Goal: Task Accomplishment & Management: Use online tool/utility

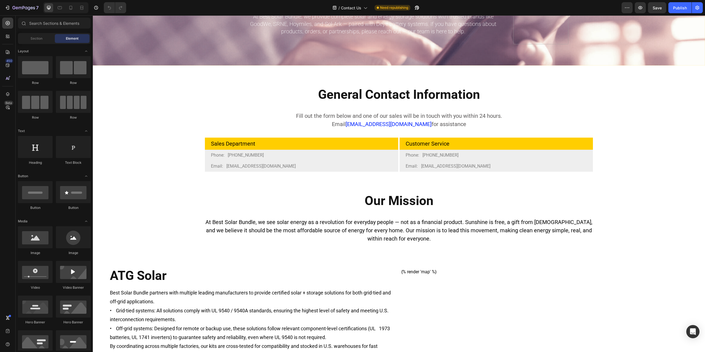
scroll to position [138, 0]
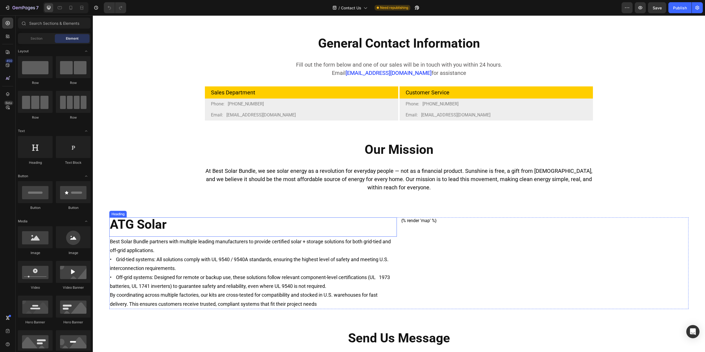
drag, startPoint x: 158, startPoint y: 228, endPoint x: 168, endPoint y: 223, distance: 10.2
click at [158, 228] on h2 "ATG Solar" at bounding box center [253, 225] width 288 height 14
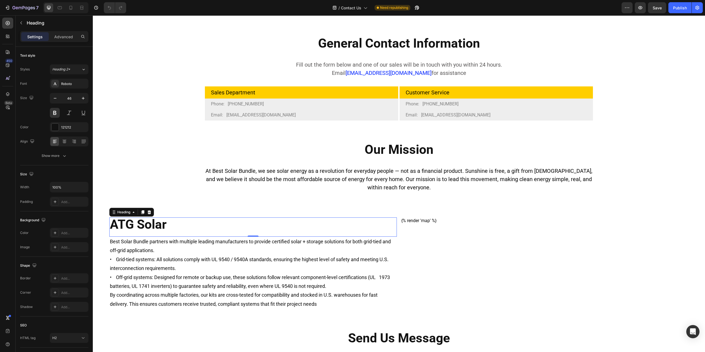
click at [166, 223] on h2 "ATG Solar" at bounding box center [253, 225] width 288 height 14
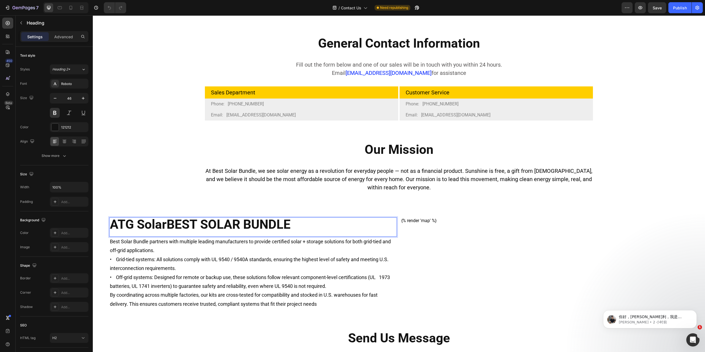
scroll to position [0, 0]
click at [166, 223] on p "ATG SolarBEST SOLAR BUNDLE" at bounding box center [253, 224] width 286 height 13
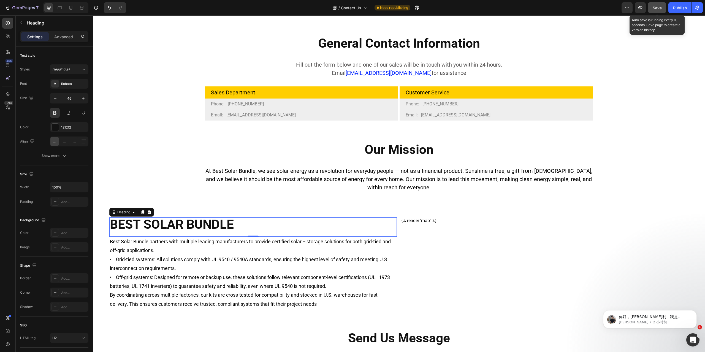
click at [653, 10] on div "Save" at bounding box center [657, 8] width 9 height 6
click at [678, 7] on div "Publish" at bounding box center [680, 8] width 14 height 6
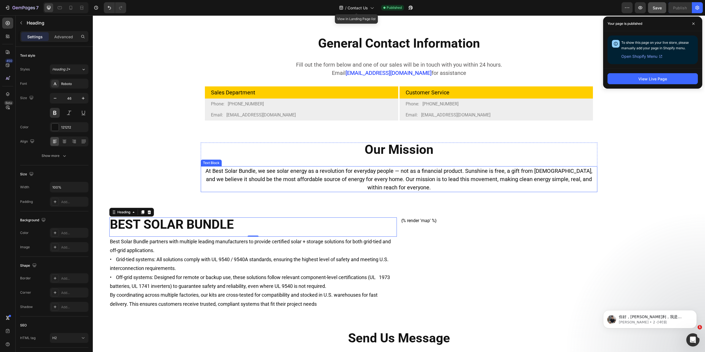
click at [411, 173] on p "At Best Solar Bundle, we see solar energy as a revolution for everyday people —…" at bounding box center [399, 179] width 396 height 25
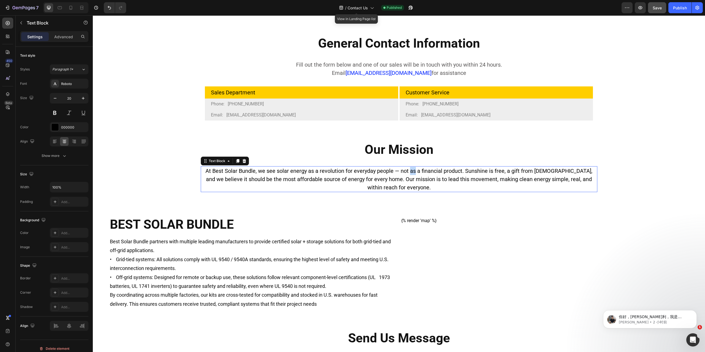
click at [411, 173] on p "At Best Solar Bundle, we see solar energy as a revolution for everyday people —…" at bounding box center [399, 179] width 396 height 25
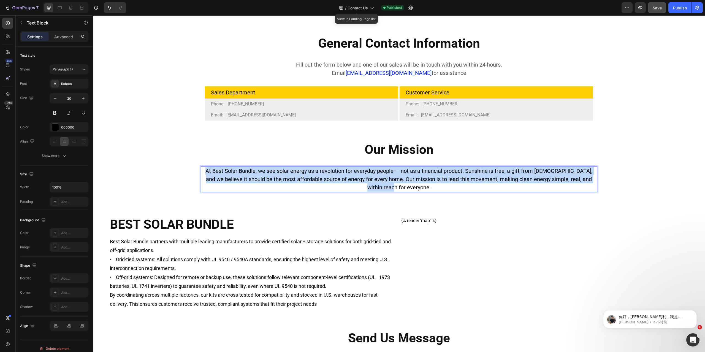
click at [411, 173] on p "At Best Solar Bundle, we see solar energy as a revolution for everyday people —…" at bounding box center [399, 179] width 396 height 25
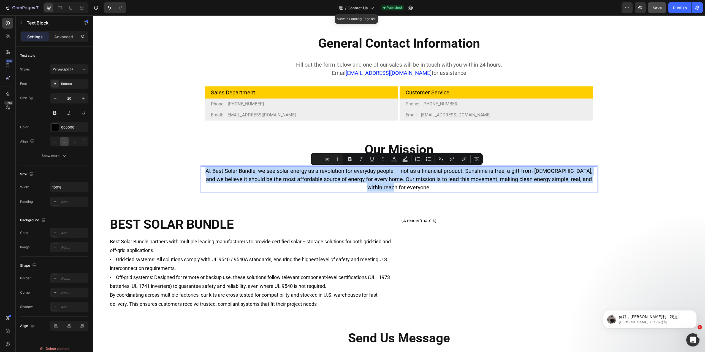
click at [416, 182] on p "At Best Solar Bundle, we see solar energy as a revolution for everyday people —…" at bounding box center [399, 179] width 396 height 25
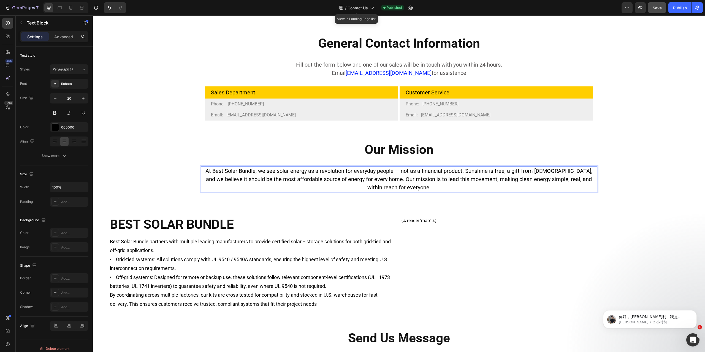
click at [412, 186] on p "At Best Solar Bundle, we see solar energy as a revolution for everyday people —…" at bounding box center [399, 179] width 396 height 25
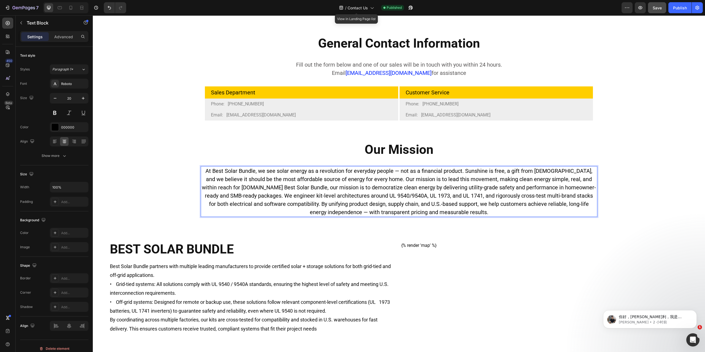
click at [225, 189] on p "At Best Solar Bundle, we see solar energy as a revolution for everyday people —…" at bounding box center [399, 192] width 396 height 50
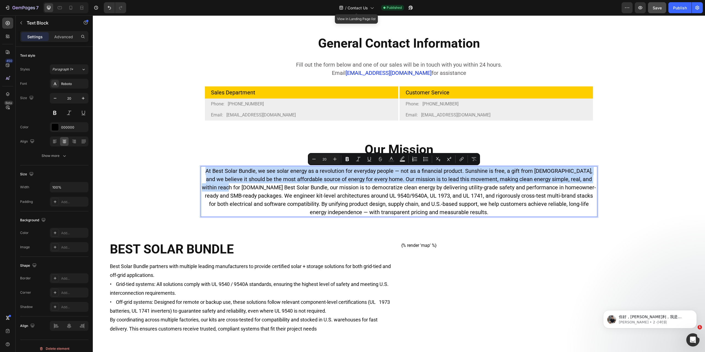
drag, startPoint x: 225, startPoint y: 189, endPoint x: 207, endPoint y: 173, distance: 24.0
click at [207, 173] on p "At Best Solar Bundle, we see solar energy as a revolution for everyday people —…" at bounding box center [399, 192] width 396 height 50
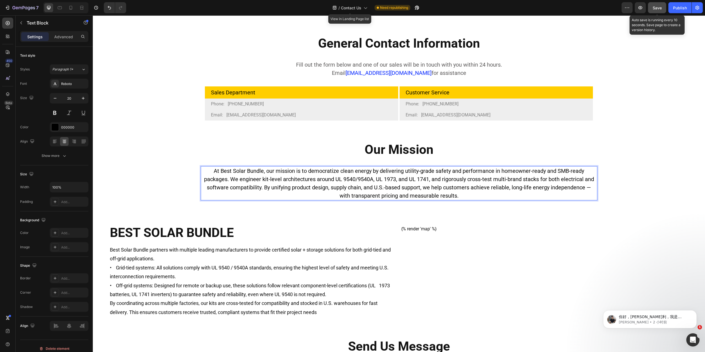
click at [661, 6] on span "Save" at bounding box center [657, 8] width 9 height 5
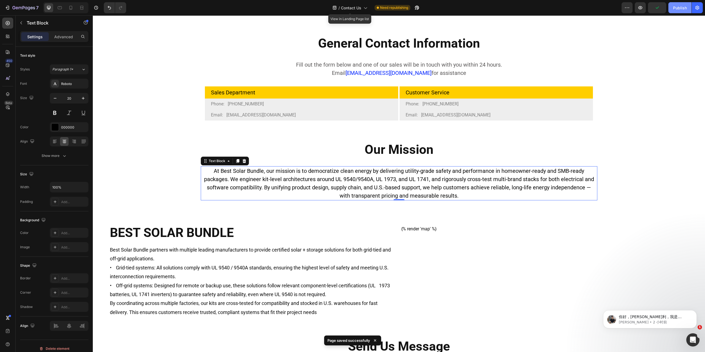
click at [678, 7] on div "Publish" at bounding box center [680, 8] width 14 height 6
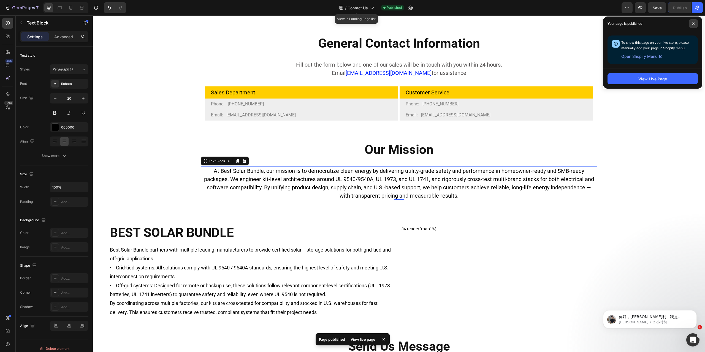
click at [693, 23] on icon at bounding box center [693, 23] width 3 height 3
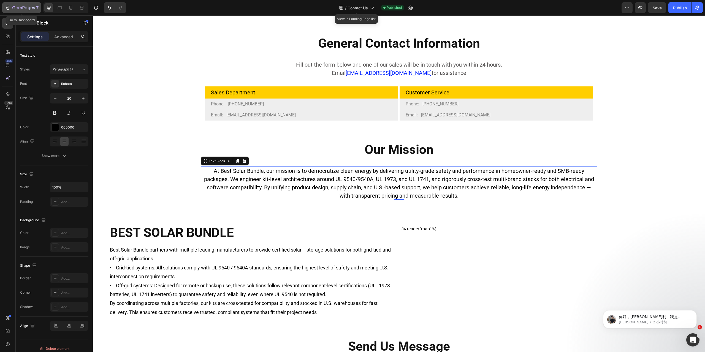
click at [7, 7] on icon "button" at bounding box center [8, 8] width 6 height 6
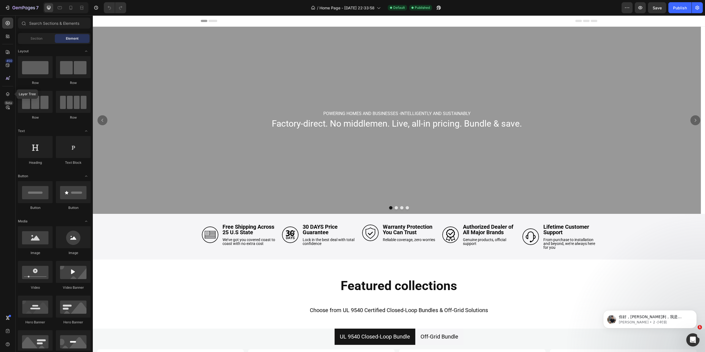
click at [9, 94] on icon at bounding box center [8, 94] width 6 height 6
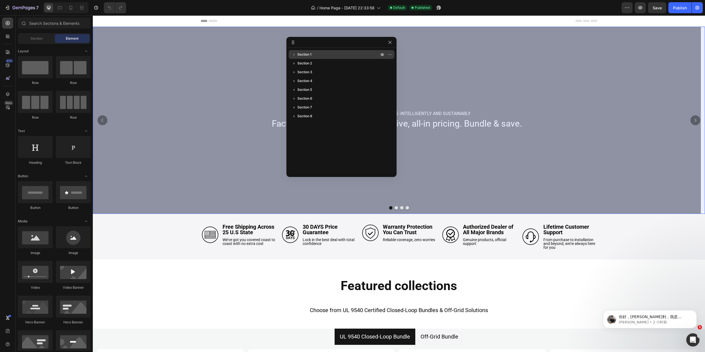
click at [321, 56] on p "Section 1" at bounding box center [338, 55] width 83 height 6
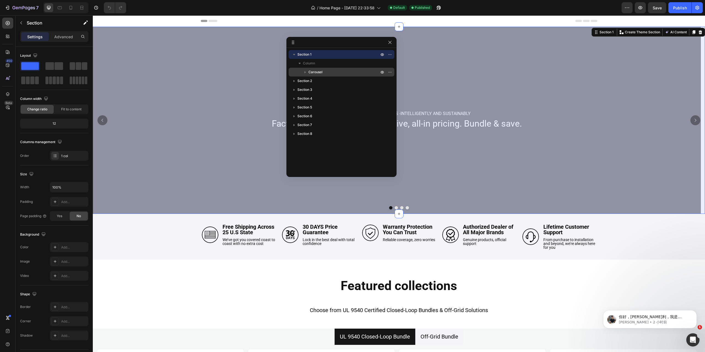
click at [325, 73] on p "Carousel" at bounding box center [345, 72] width 72 height 6
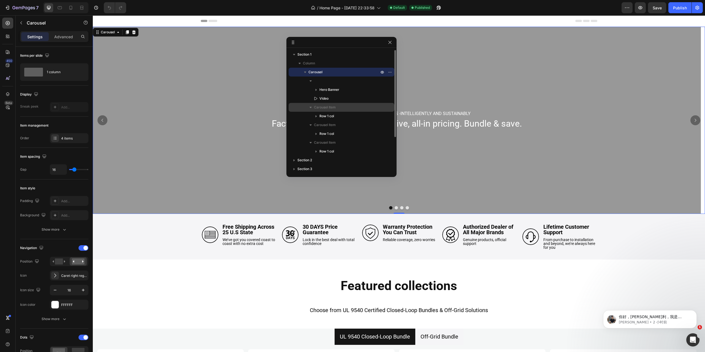
click at [339, 108] on p "Carousel Item" at bounding box center [347, 108] width 66 height 6
click at [340, 115] on p "Row 1 col" at bounding box center [350, 116] width 61 height 6
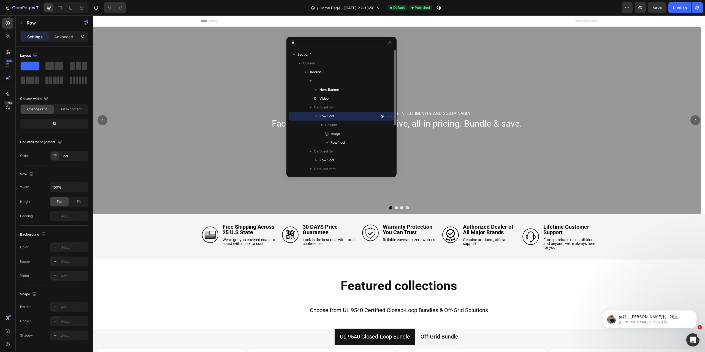
scroll to position [55, 0]
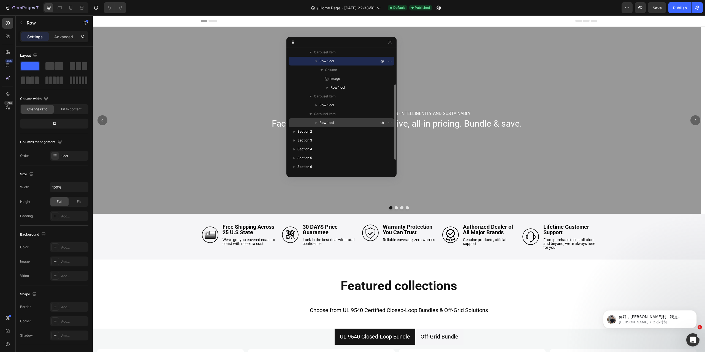
click at [316, 123] on icon "button" at bounding box center [316, 123] width 1 height 2
click at [348, 138] on p "Image" at bounding box center [349, 141] width 50 height 6
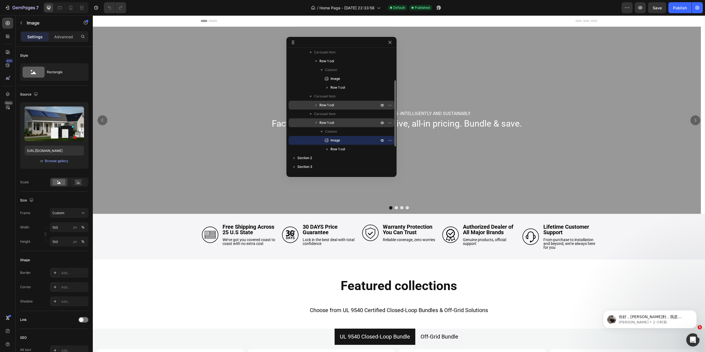
click at [338, 106] on p "Row 1 col" at bounding box center [350, 105] width 61 height 6
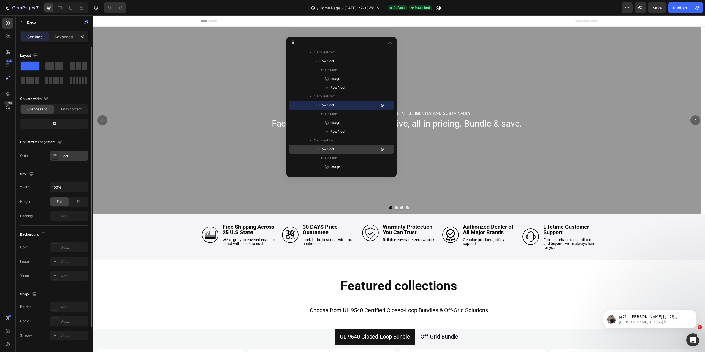
click at [55, 154] on icon at bounding box center [55, 156] width 4 height 4
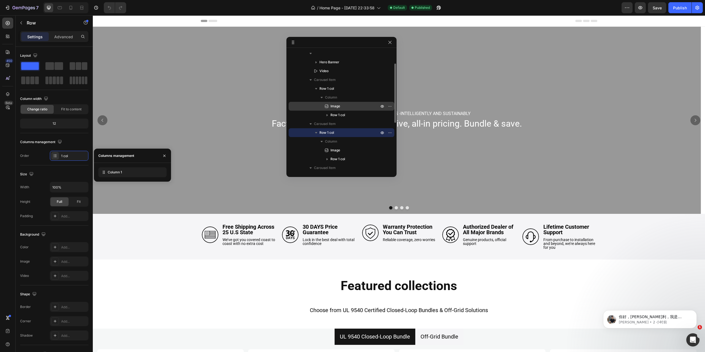
scroll to position [0, 0]
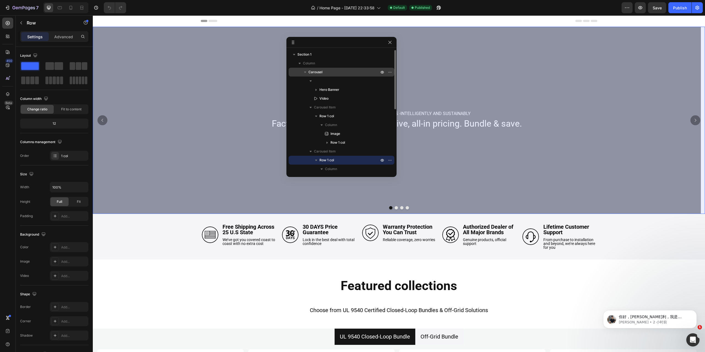
click at [342, 74] on p "Carousel" at bounding box center [345, 72] width 72 height 6
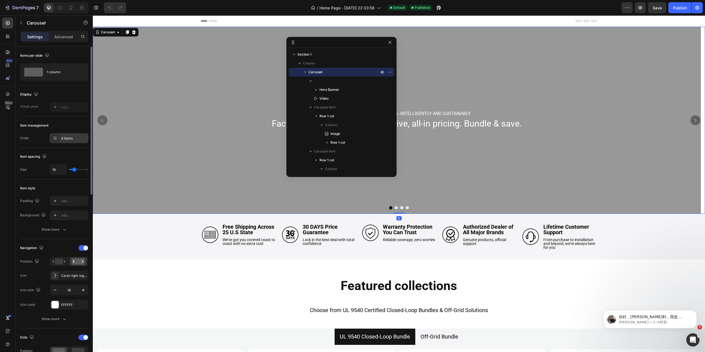
click at [54, 138] on icon at bounding box center [53, 138] width 1 height 1
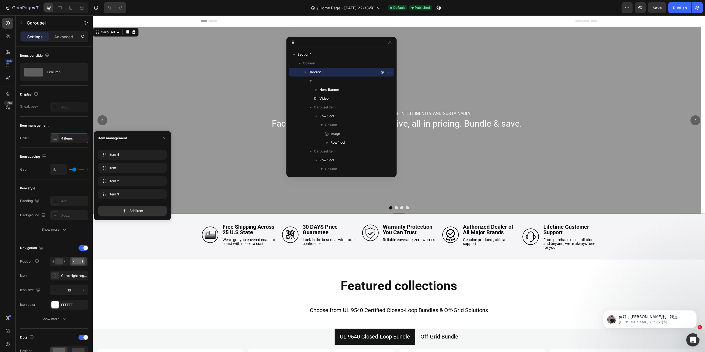
click at [395, 208] on button "Dot" at bounding box center [396, 207] width 3 height 3
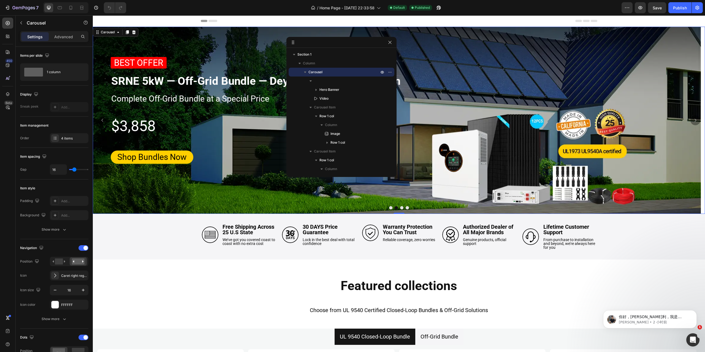
click at [401, 207] on button "Dot" at bounding box center [401, 207] width 3 height 3
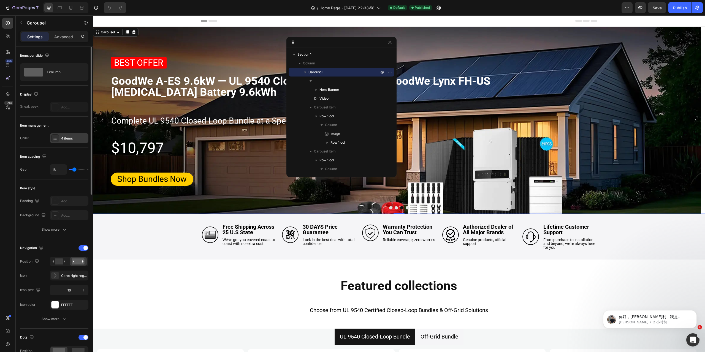
click at [53, 138] on icon at bounding box center [55, 138] width 4 height 4
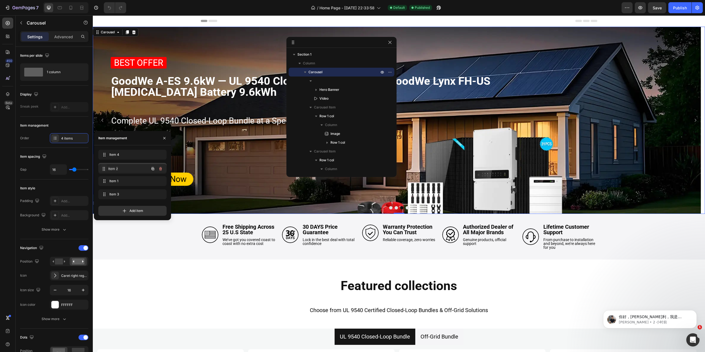
drag, startPoint x: 103, startPoint y: 182, endPoint x: 103, endPoint y: 170, distance: 12.1
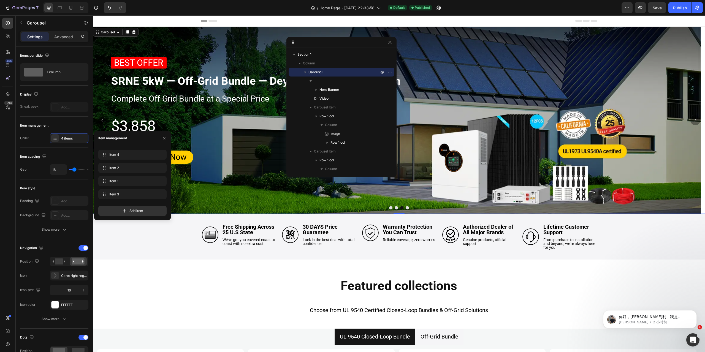
click at [395, 208] on button "Dot" at bounding box center [396, 207] width 3 height 3
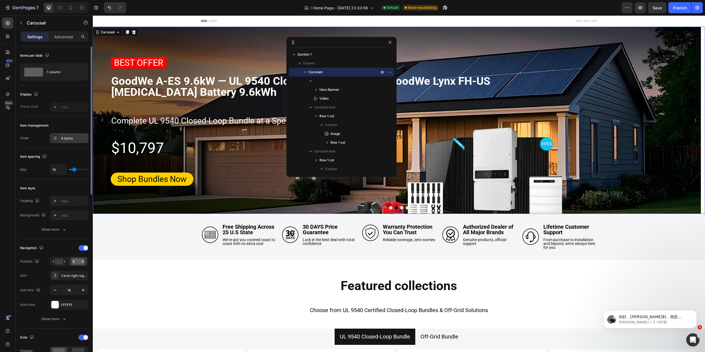
click at [56, 138] on icon at bounding box center [55, 138] width 4 height 4
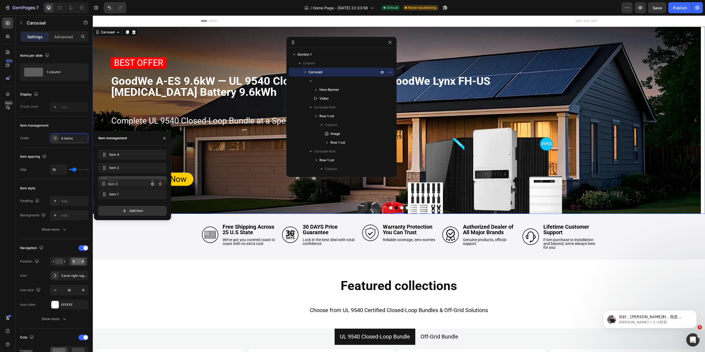
drag, startPoint x: 105, startPoint y: 193, endPoint x: 104, endPoint y: 183, distance: 10.2
click at [400, 207] on button "Dot" at bounding box center [401, 207] width 3 height 3
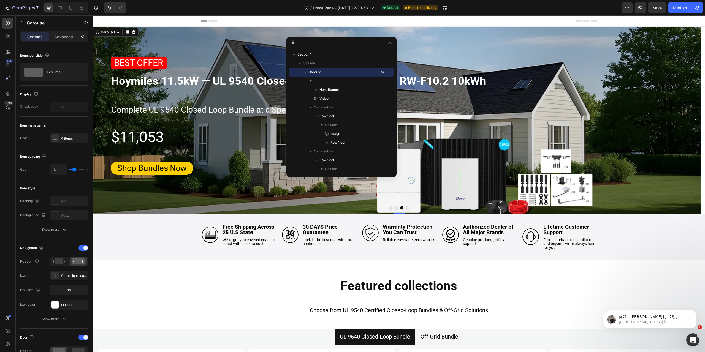
click at [406, 207] on button "Dot" at bounding box center [407, 207] width 3 height 3
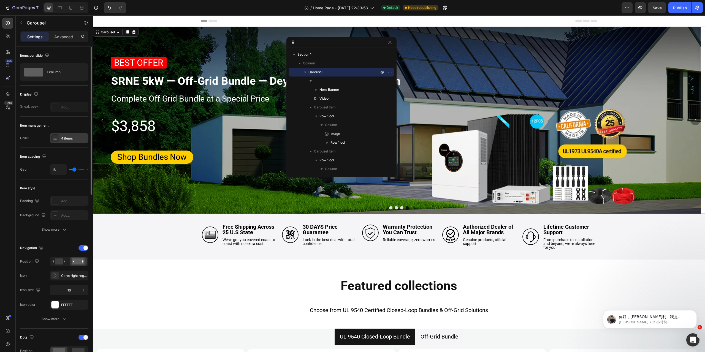
click at [57, 138] on icon at bounding box center [55, 138] width 4 height 4
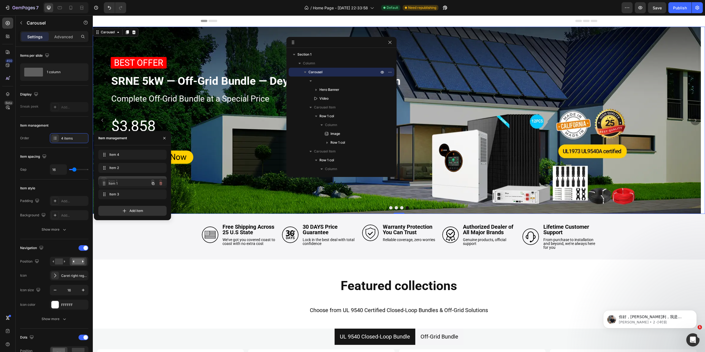
drag, startPoint x: 105, startPoint y: 193, endPoint x: 105, endPoint y: 183, distance: 10.7
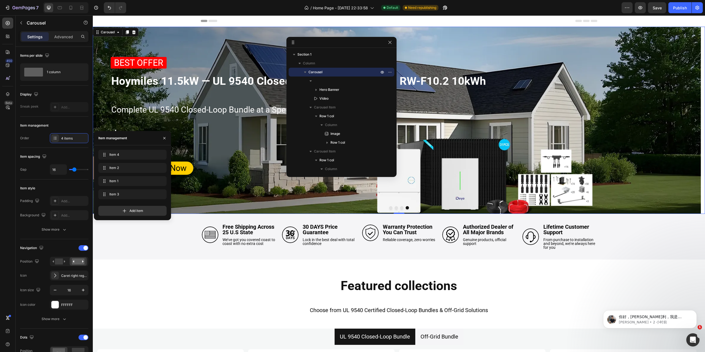
click at [395, 208] on button "Dot" at bounding box center [396, 207] width 3 height 3
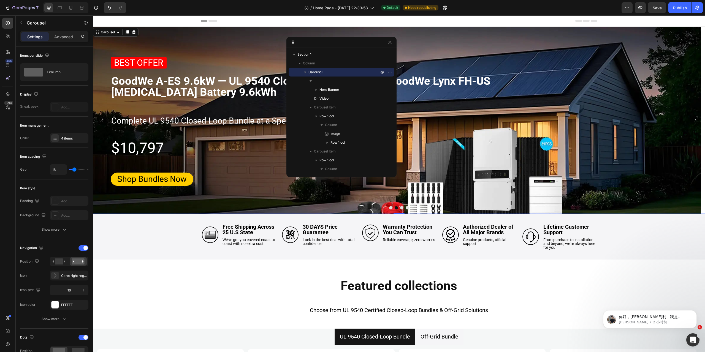
click at [400, 208] on button "Dot" at bounding box center [401, 207] width 3 height 3
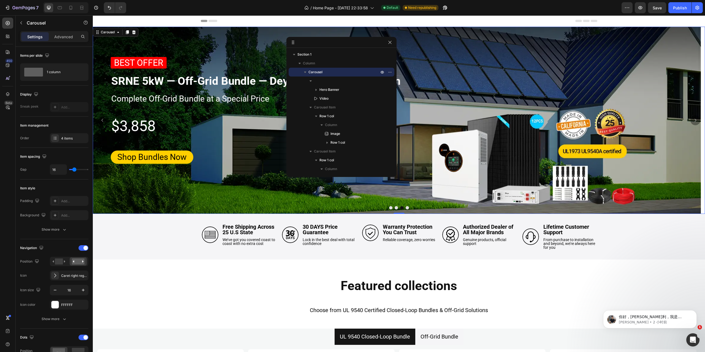
click at [406, 208] on button "Dot" at bounding box center [407, 207] width 3 height 3
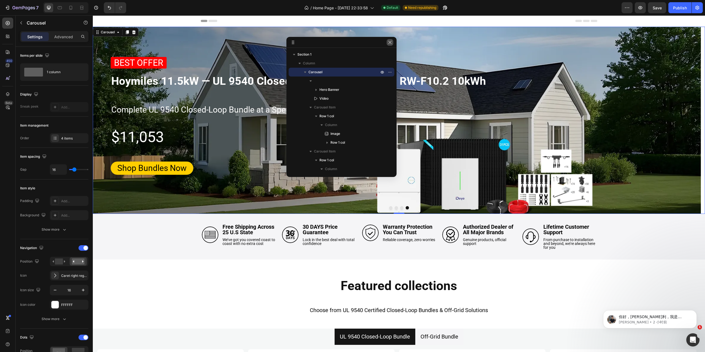
drag, startPoint x: 390, startPoint y: 43, endPoint x: 298, endPoint y: 28, distance: 93.2
click at [390, 43] on icon "button" at bounding box center [390, 42] width 4 height 4
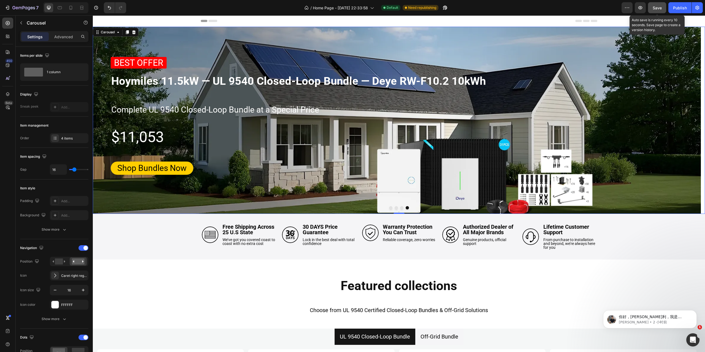
click at [656, 9] on span "Save" at bounding box center [657, 8] width 9 height 5
click at [679, 8] on div "Publish" at bounding box center [680, 8] width 14 height 6
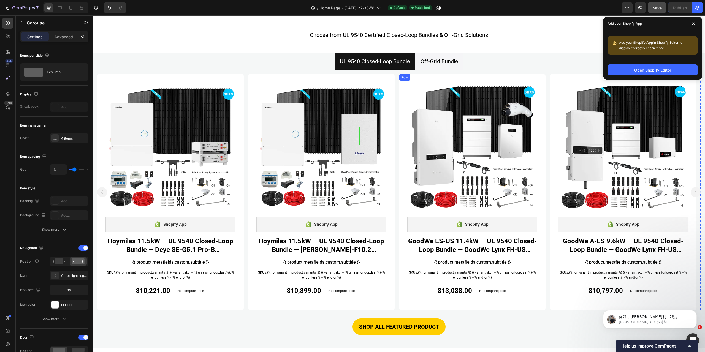
scroll to position [303, 0]
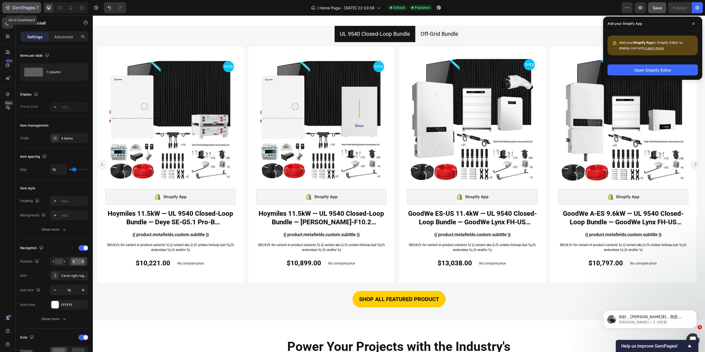
click at [9, 6] on icon "button" at bounding box center [8, 8] width 2 height 4
